Goal: Task Accomplishment & Management: Complete application form

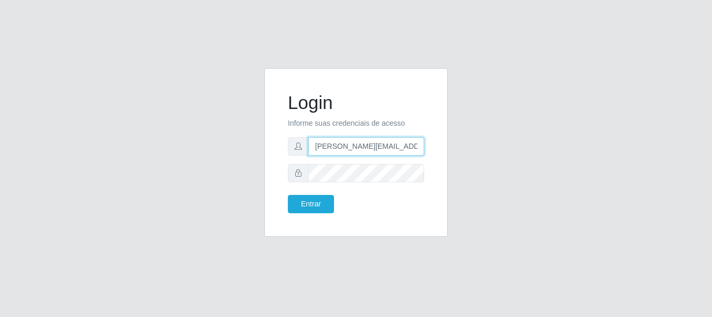
type input "[PERSON_NAME][EMAIL_ADDRESS][PERSON_NAME][DOMAIN_NAME]"
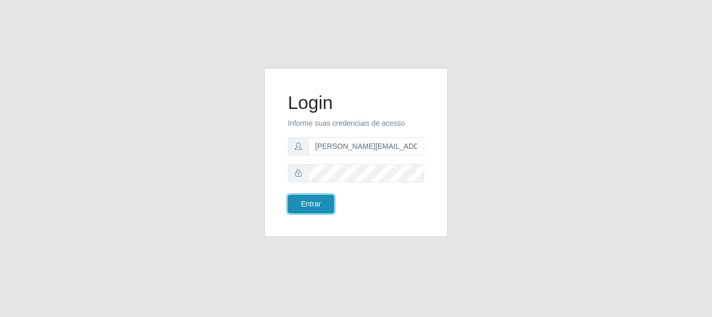
click at [310, 204] on button "Entrar" at bounding box center [311, 204] width 46 height 18
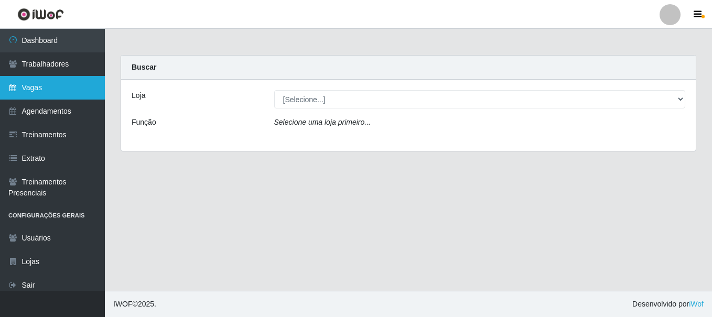
click at [52, 88] on link "Vagas" at bounding box center [52, 88] width 105 height 24
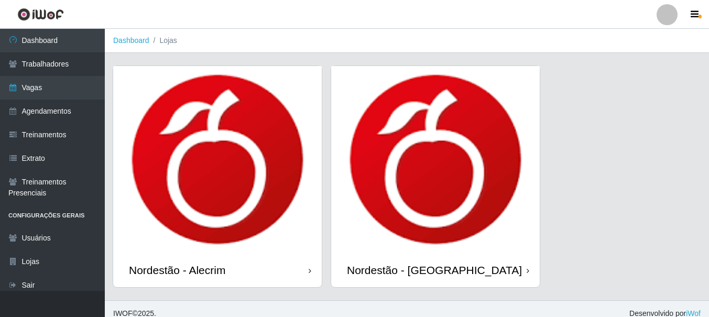
click at [179, 270] on div "Nordestão - Alecrim" at bounding box center [177, 270] width 96 height 13
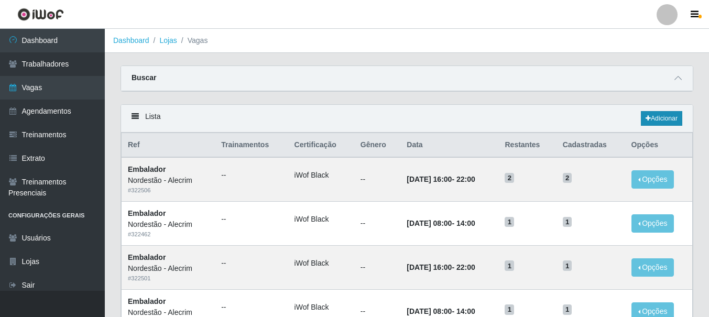
click at [660, 119] on link "Adicionar" at bounding box center [661, 118] width 41 height 15
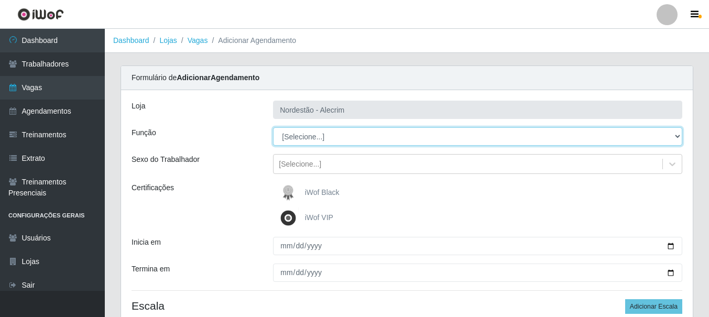
click at [493, 140] on select "[Selecione...] Embalador Embalador + Embalador ++" at bounding box center [477, 136] width 409 height 18
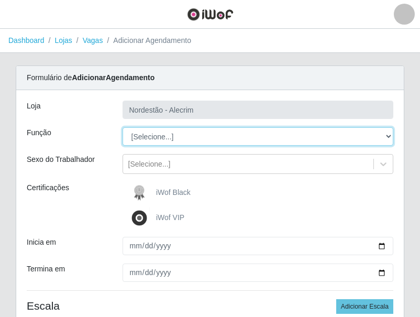
click at [170, 140] on select "[Selecione...] Embalador Embalador + Embalador ++" at bounding box center [258, 136] width 271 height 18
click at [386, 136] on select "[Selecione...] Embalador Embalador + Embalador ++" at bounding box center [258, 136] width 271 height 18
select select "70"
click at [123, 127] on select "[Selecione...] Embalador Embalador + Embalador ++" at bounding box center [258, 136] width 271 height 18
